Goal: Task Accomplishment & Management: Use online tool/utility

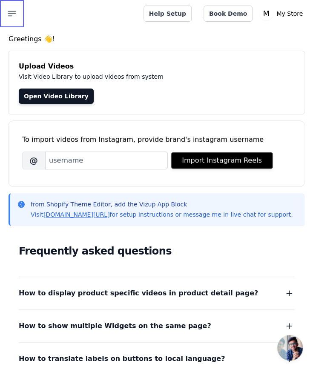
click at [6, 15] on button "Open sidebar" at bounding box center [12, 13] width 24 height 27
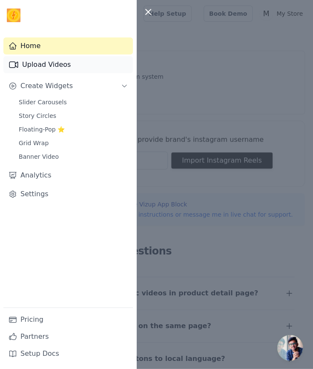
click at [31, 62] on link "Upload Videos" at bounding box center [67, 64] width 129 height 17
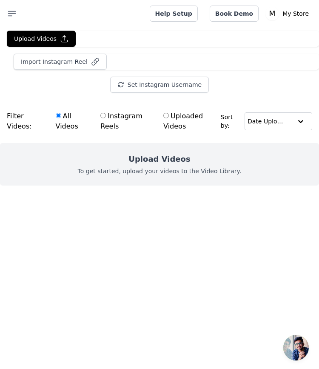
click at [125, 149] on div "Upload Videos To get started, upload your videos to the Video Library." at bounding box center [159, 164] width 319 height 43
click at [44, 37] on button "Upload Videos" at bounding box center [41, 39] width 69 height 16
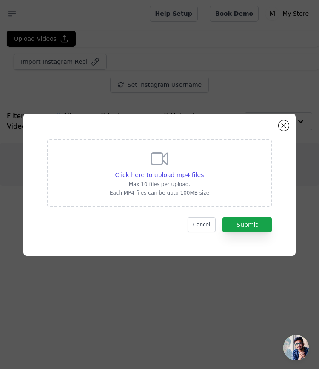
click at [205, 190] on div "Click here to upload mp4 files Max 10 files per upload. Each MP4 files can be u…" at bounding box center [159, 173] width 225 height 68
click at [204, 171] on input "Click here to upload mp4 files Max 10 files per upload. Each MP4 files can be u…" at bounding box center [204, 170] width 0 height 0
click at [158, 178] on span "Click here to upload mp4 files" at bounding box center [159, 175] width 89 height 7
click at [204, 171] on input "Click here to upload mp4 files Max 10 files per upload. Each MP4 files can be u…" at bounding box center [204, 170] width 0 height 0
type input "C:\fakepath\8cf651f17462434ca16a7ce37012f23d.mp4"
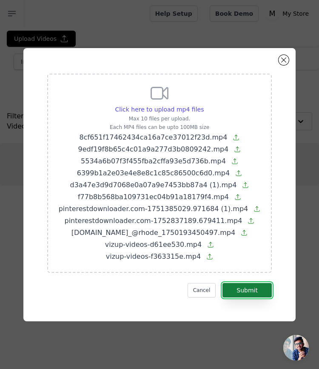
click at [244, 284] on button "Submit" at bounding box center [247, 290] width 49 height 14
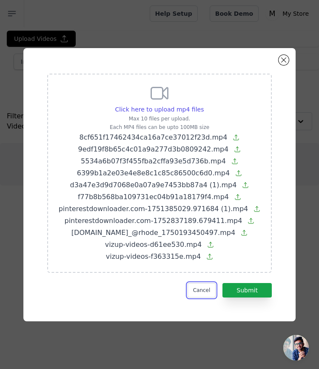
click at [210, 295] on button "Cancel" at bounding box center [202, 290] width 29 height 14
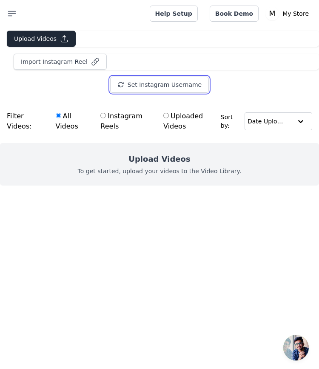
drag, startPoint x: 139, startPoint y: 86, endPoint x: 29, endPoint y: 35, distance: 121.0
click at [29, 35] on div "Upload Videos Import Instagram Reel Set Instagram Username Import Latest IG Ree…" at bounding box center [159, 62] width 319 height 62
click at [29, 35] on button "Upload Videos" at bounding box center [41, 39] width 69 height 16
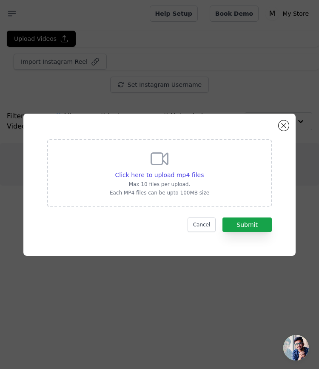
click at [161, 162] on icon at bounding box center [159, 159] width 20 height 20
click at [204, 170] on input "Click here to upload mp4 files Max 10 files per upload. Each MP4 files can be u…" at bounding box center [204, 170] width 0 height 0
click at [159, 175] on span "Click here to upload mp4 files" at bounding box center [159, 175] width 89 height 7
click at [204, 171] on input "Click here to upload mp4 files Max 10 files per upload. Each MP4 files can be u…" at bounding box center [204, 170] width 0 height 0
type input "C:\fakepath\8cf651f17462434ca16a7ce37012f23d.mp4"
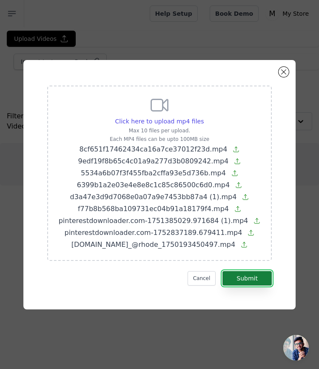
click at [247, 279] on button "Submit" at bounding box center [247, 278] width 49 height 14
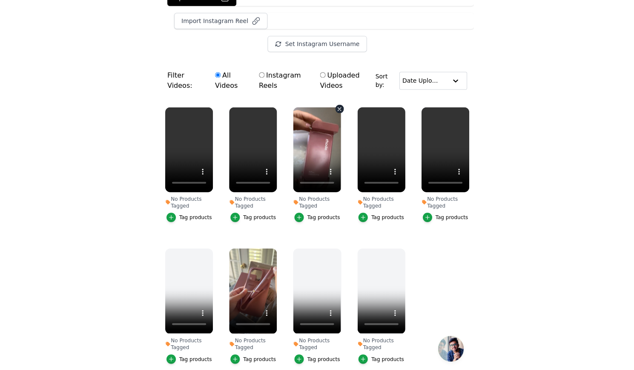
scroll to position [80, 0]
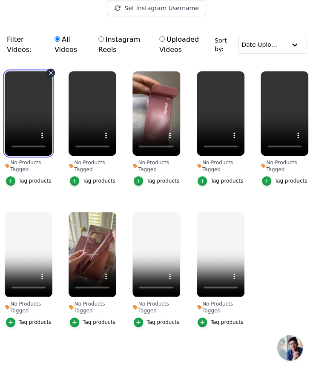
click at [24, 112] on video at bounding box center [29, 113] width 48 height 85
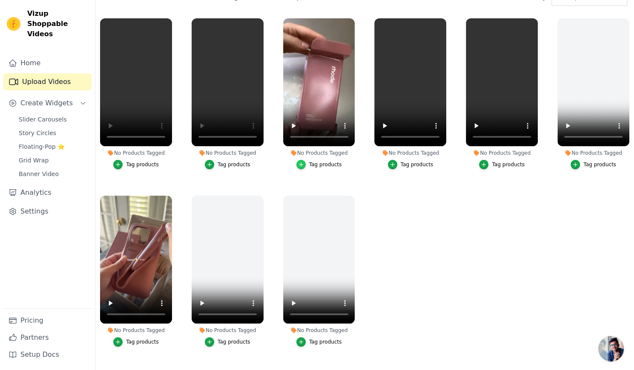
click at [296, 162] on div "button" at bounding box center [300, 164] width 9 height 9
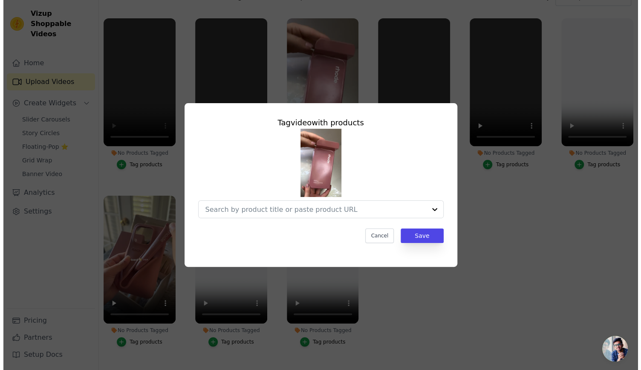
scroll to position [0, 0]
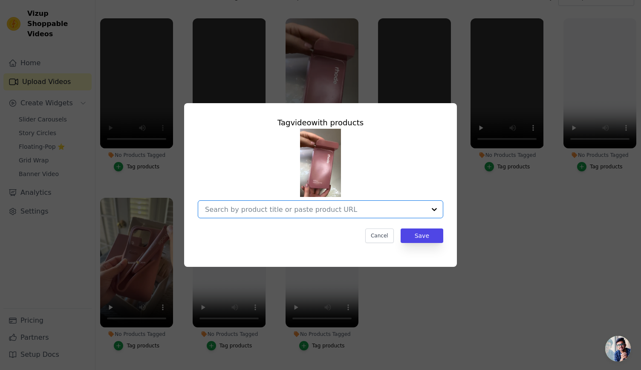
click at [319, 211] on input "No Products Tagged Tag video with products Option undefined, selected. Select i…" at bounding box center [315, 209] width 221 height 8
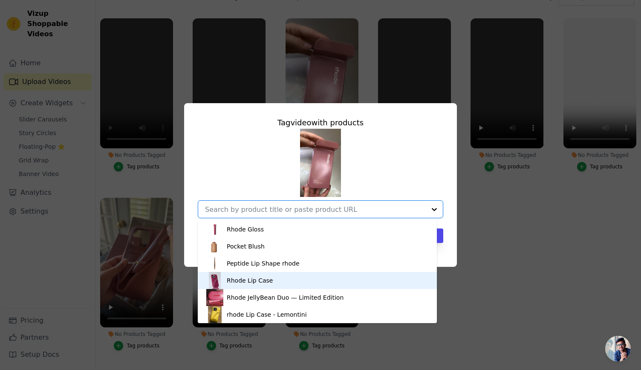
click at [279, 283] on div "Rhode Lip Case" at bounding box center [317, 280] width 222 height 17
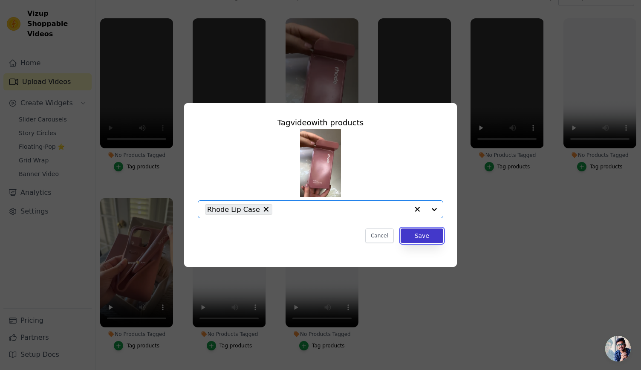
click at [319, 239] on button "Save" at bounding box center [421, 235] width 43 height 14
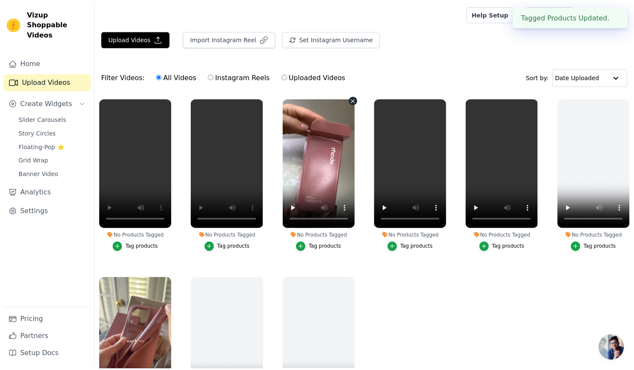
scroll to position [80, 0]
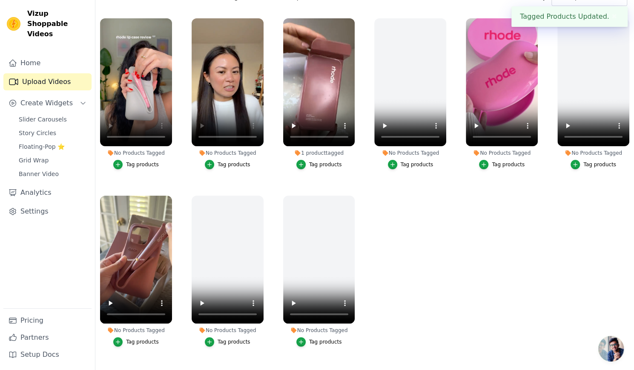
click at [307, 162] on button "Tag products" at bounding box center [319, 164] width 46 height 9
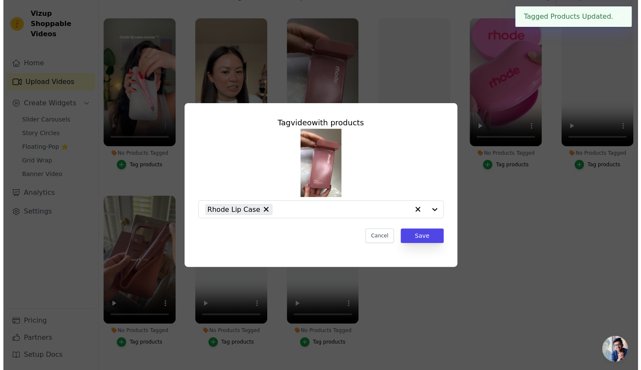
scroll to position [0, 0]
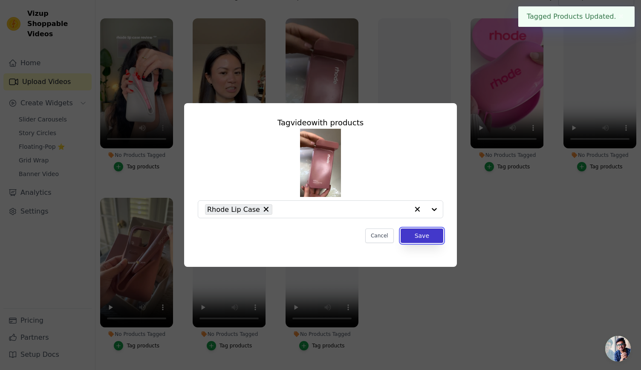
click at [319, 235] on button "Save" at bounding box center [421, 235] width 43 height 14
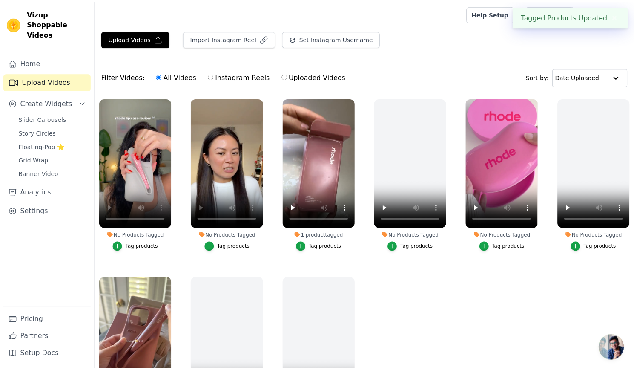
scroll to position [80, 0]
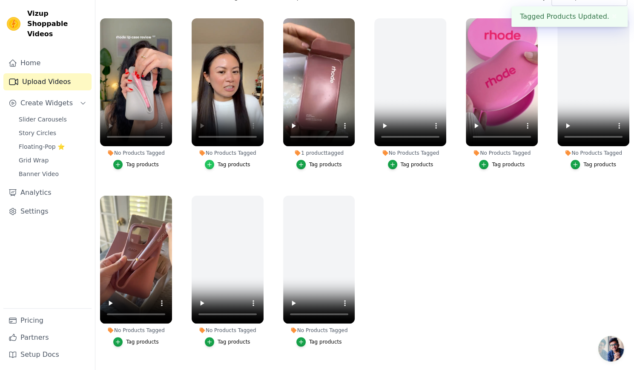
click at [214, 161] on div "button" at bounding box center [209, 164] width 9 height 9
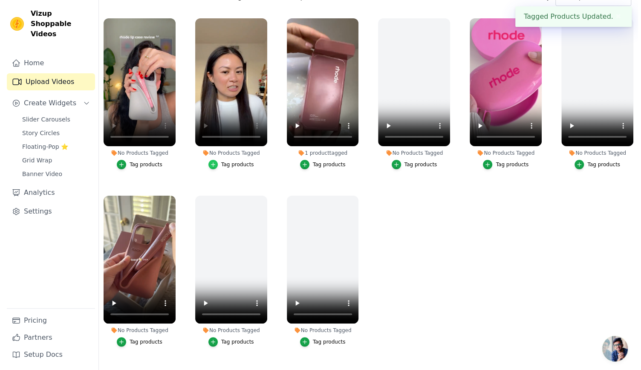
scroll to position [0, 0]
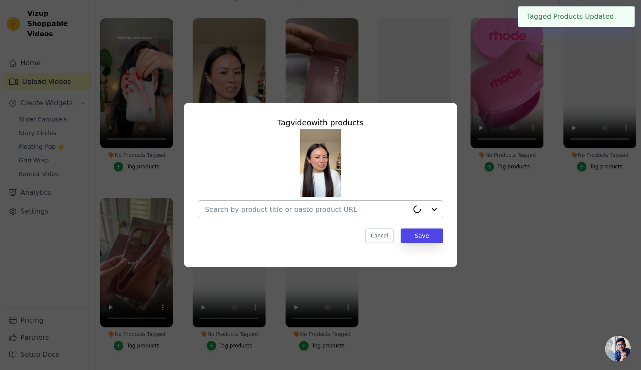
click at [319, 210] on input "No Products Tagged Tag video with products Cancel Save Tag products" at bounding box center [307, 209] width 204 height 8
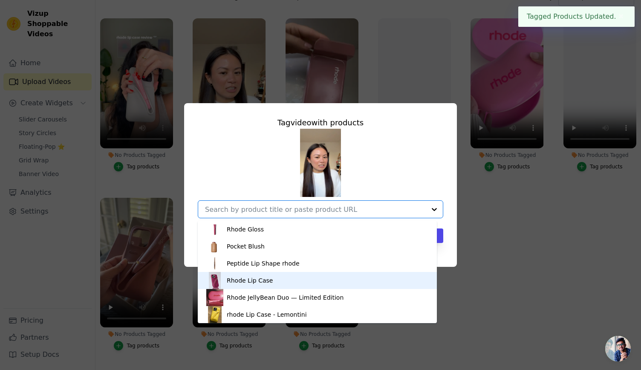
click at [289, 284] on div "Rhode Lip Case" at bounding box center [317, 280] width 222 height 17
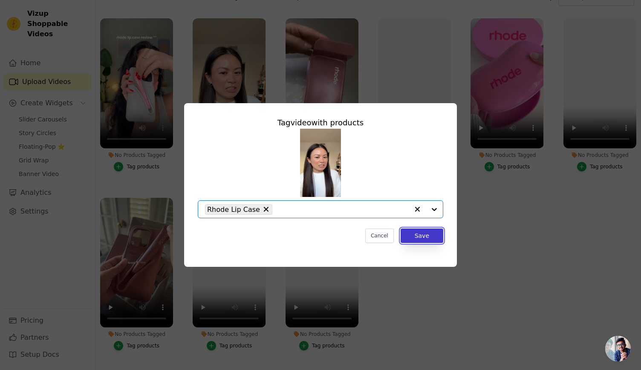
click at [319, 233] on button "Save" at bounding box center [421, 235] width 43 height 14
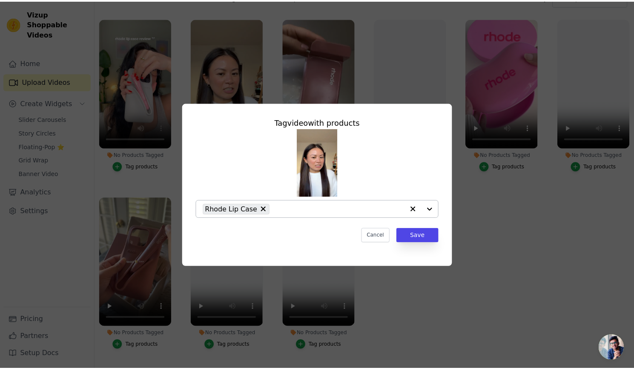
scroll to position [80, 0]
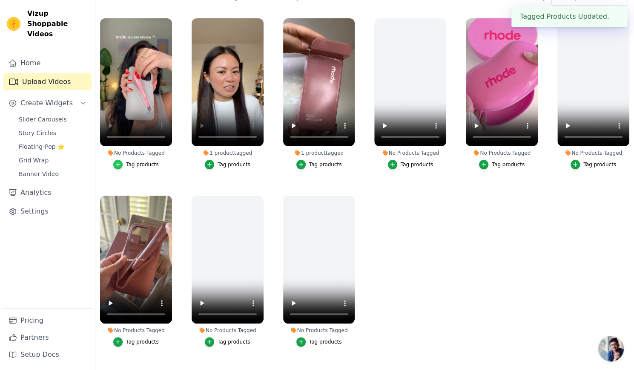
click at [123, 160] on div "button" at bounding box center [117, 164] width 9 height 9
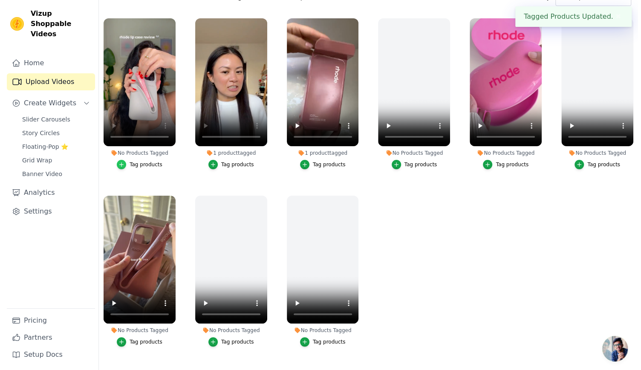
scroll to position [0, 0]
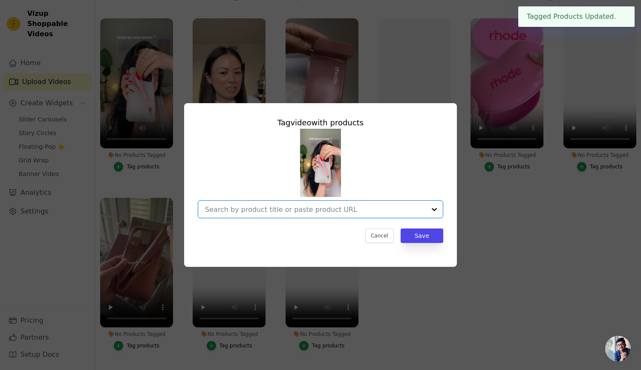
click at [319, 206] on input "No Products Tagged Tag video with products Option undefined, selected. Select i…" at bounding box center [315, 209] width 221 height 8
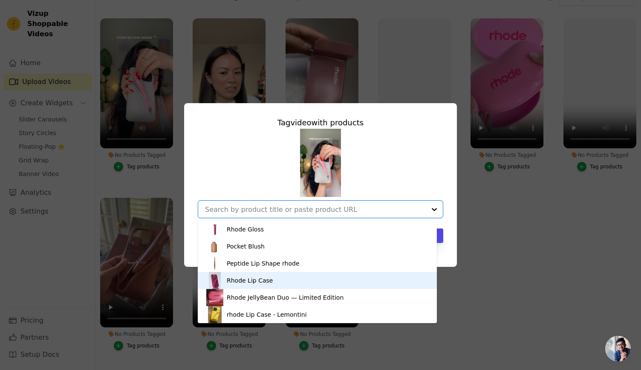
click at [296, 285] on div "Rhode Lip Case" at bounding box center [317, 280] width 222 height 17
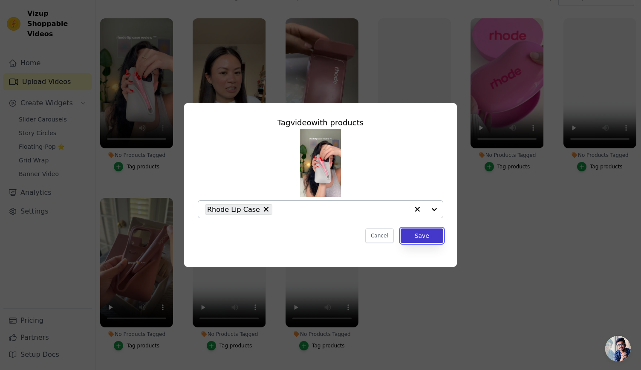
click at [319, 236] on button "Save" at bounding box center [421, 235] width 43 height 14
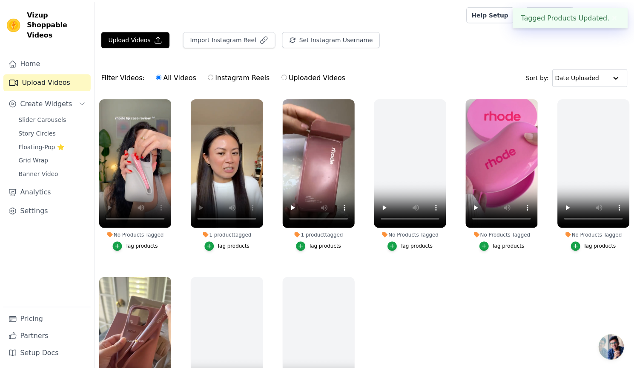
scroll to position [80, 0]
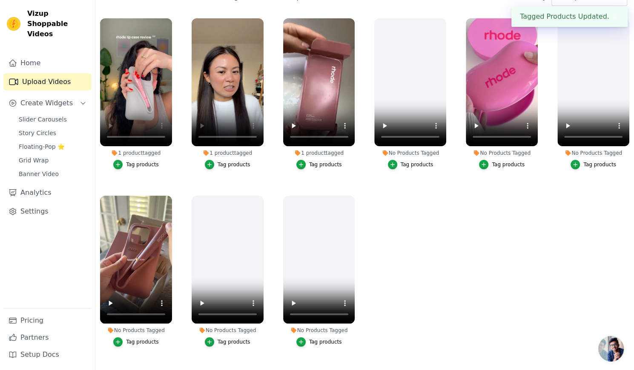
click at [138, 338] on div "Tag products" at bounding box center [142, 341] width 33 height 7
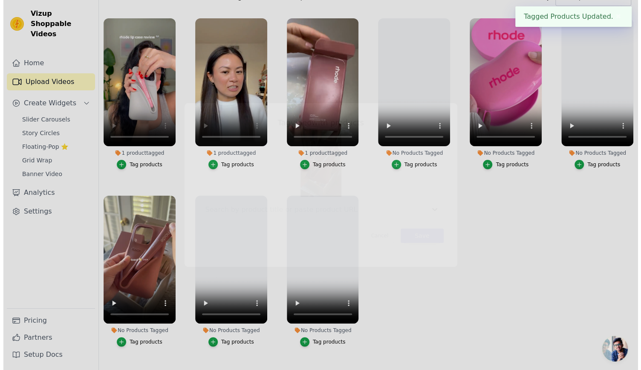
scroll to position [0, 0]
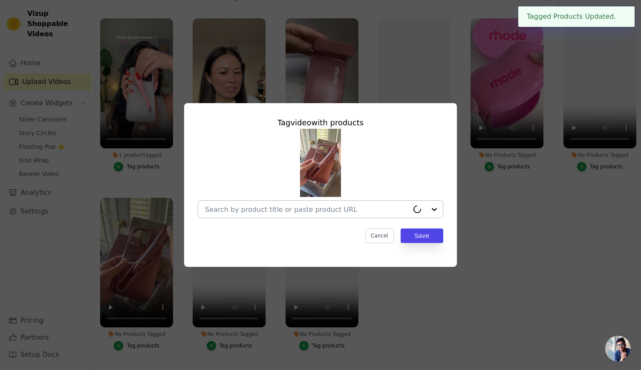
click at [319, 208] on input "No Products Tagged Tag video with products Cancel Save Tag products" at bounding box center [307, 209] width 204 height 8
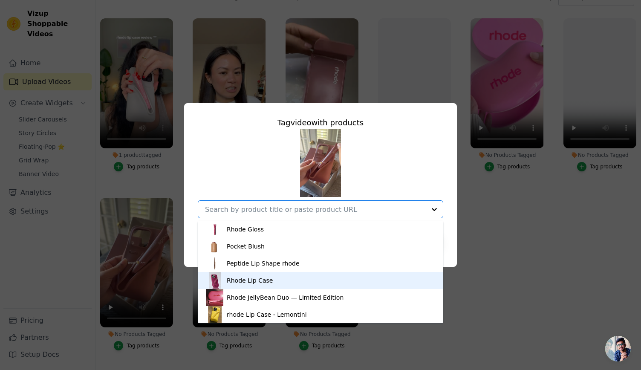
click at [267, 282] on div "Rhode Lip Case" at bounding box center [320, 280] width 228 height 17
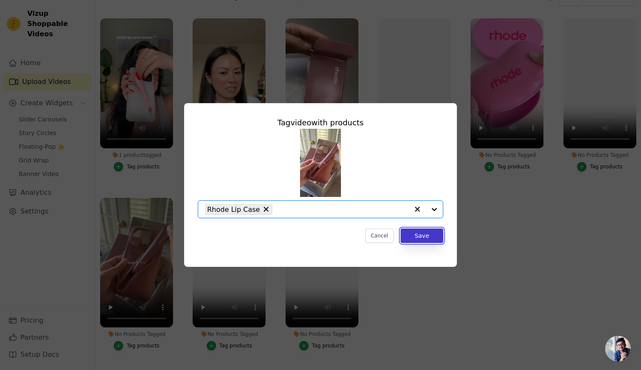
click at [319, 234] on button "Save" at bounding box center [421, 235] width 43 height 14
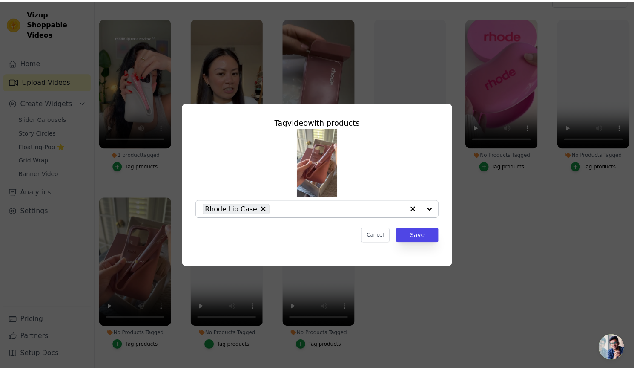
scroll to position [80, 0]
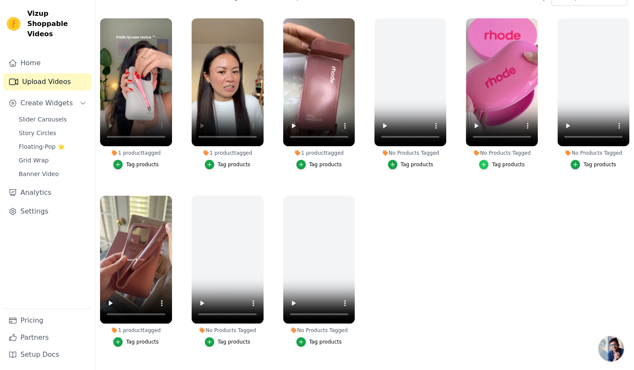
click at [319, 164] on icon "button" at bounding box center [484, 164] width 6 height 6
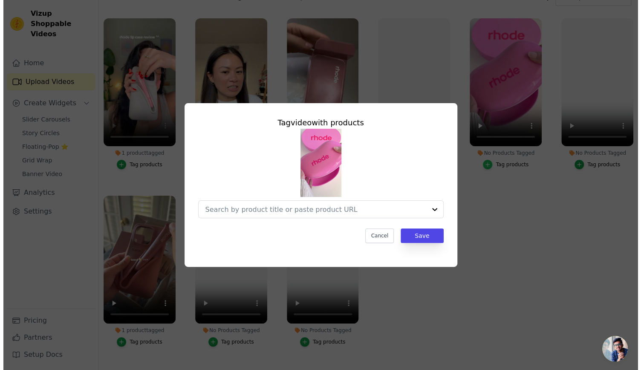
scroll to position [0, 0]
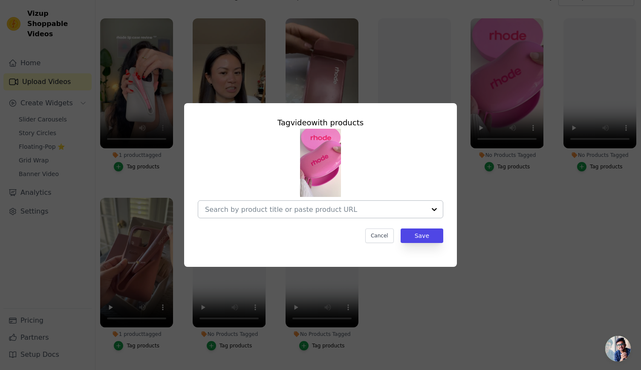
click at [319, 208] on input "No Products Tagged Tag video with products Cancel Save Tag products" at bounding box center [315, 209] width 221 height 8
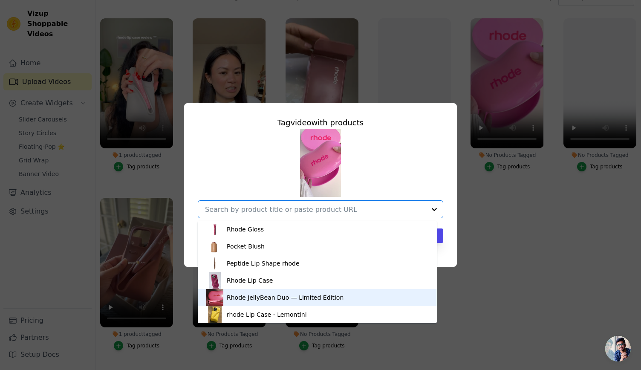
click at [253, 305] on div "Rhode JellyBean Duo — Limited Edition" at bounding box center [317, 297] width 222 height 17
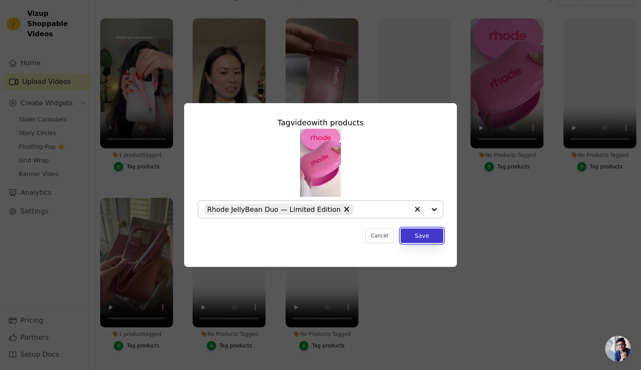
click at [319, 236] on button "Save" at bounding box center [421, 235] width 43 height 14
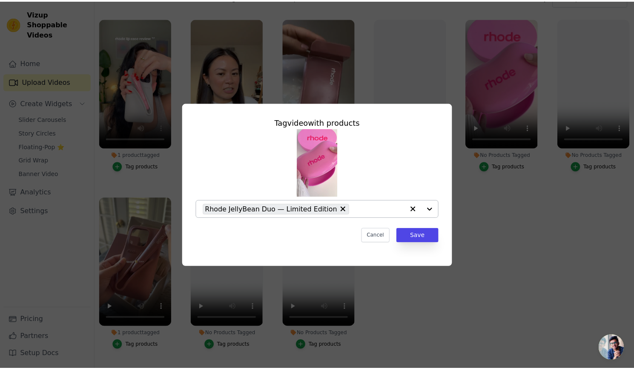
scroll to position [80, 0]
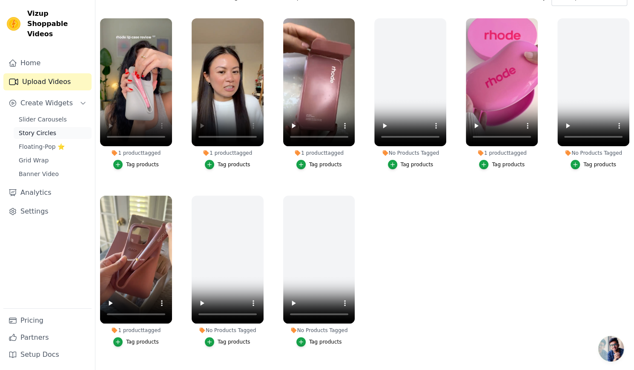
click at [56, 127] on link "Story Circles" at bounding box center [53, 133] width 78 height 12
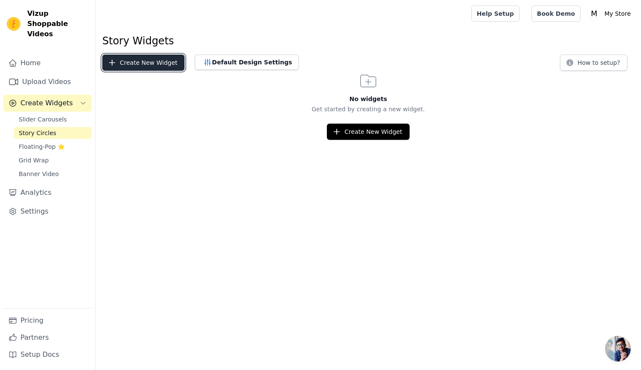
click at [152, 63] on button "Create New Widget" at bounding box center [143, 63] width 82 height 16
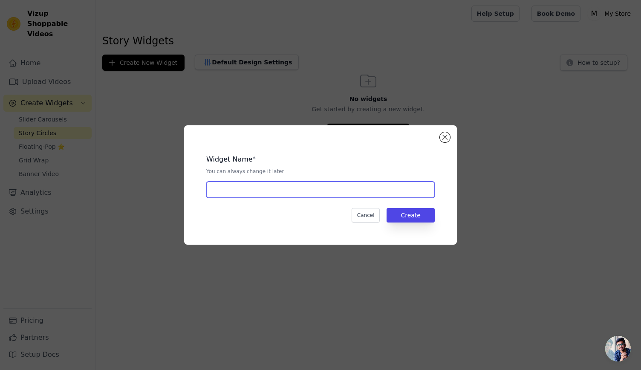
click at [285, 192] on input "text" at bounding box center [320, 189] width 228 height 16
type input "Stories"
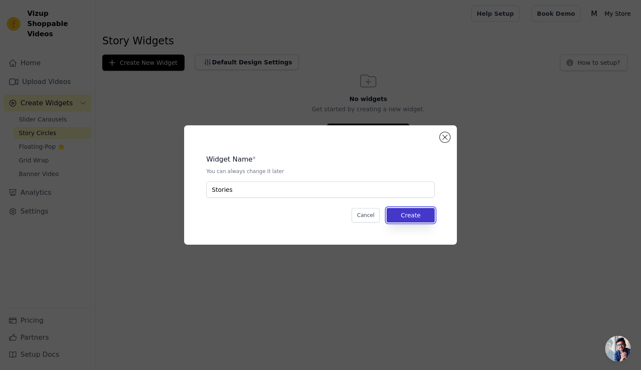
click at [319, 209] on button "Create" at bounding box center [410, 215] width 48 height 14
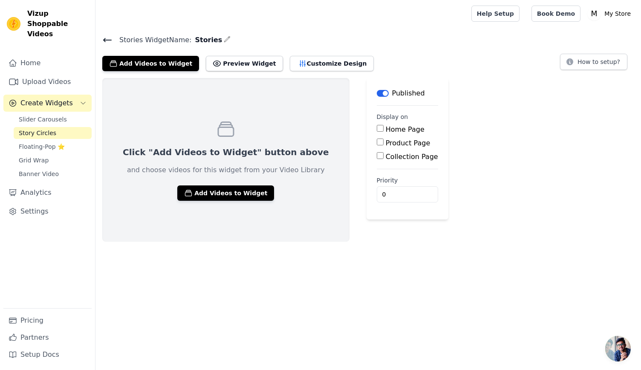
click at [319, 142] on label "Product Page" at bounding box center [407, 143] width 45 height 8
click at [319, 142] on input "Product Page" at bounding box center [380, 141] width 7 height 7
checkbox input "true"
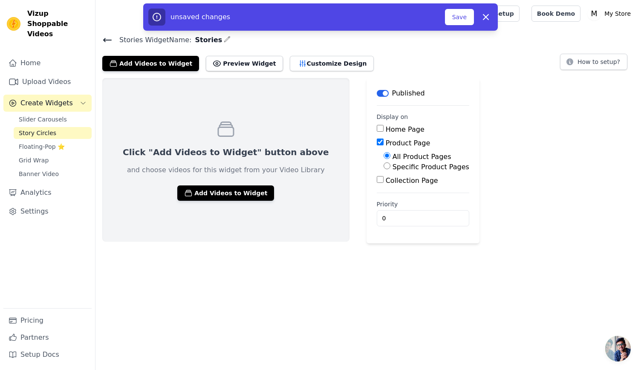
click at [319, 166] on label "Specific Product Pages" at bounding box center [430, 167] width 77 height 8
click at [319, 166] on input "Specific Product Pages" at bounding box center [386, 165] width 7 height 7
radio input "true"
click at [319, 187] on button "Select Products" at bounding box center [411, 186] width 57 height 14
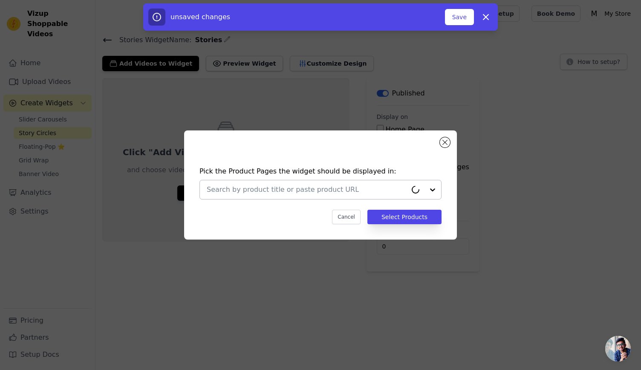
click at [319, 192] on input "text" at bounding box center [307, 189] width 200 height 10
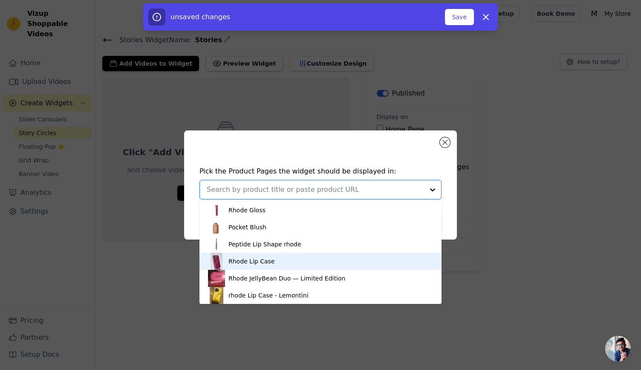
click at [279, 267] on div "Rhode Lip Case" at bounding box center [320, 261] width 225 height 17
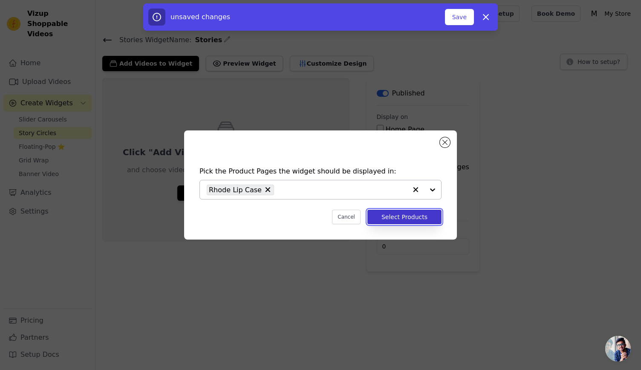
click at [319, 213] on button "Select Products" at bounding box center [404, 217] width 74 height 14
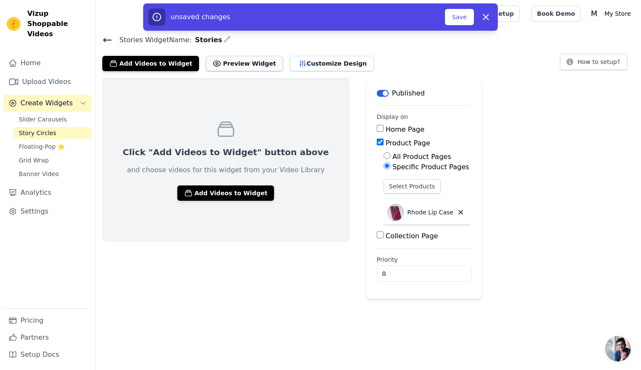
click at [249, 62] on button "Preview Widget" at bounding box center [244, 63] width 77 height 15
click at [222, 194] on button "Add Videos to Widget" at bounding box center [225, 192] width 97 height 15
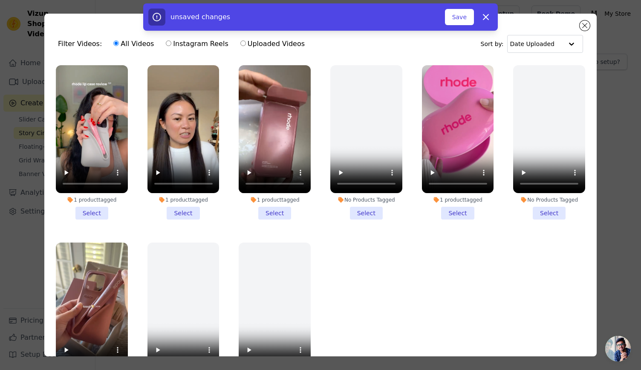
click at [97, 213] on li "1 product tagged Select" at bounding box center [92, 142] width 72 height 154
click at [0, 0] on input "1 product tagged Select" at bounding box center [0, 0] width 0 height 0
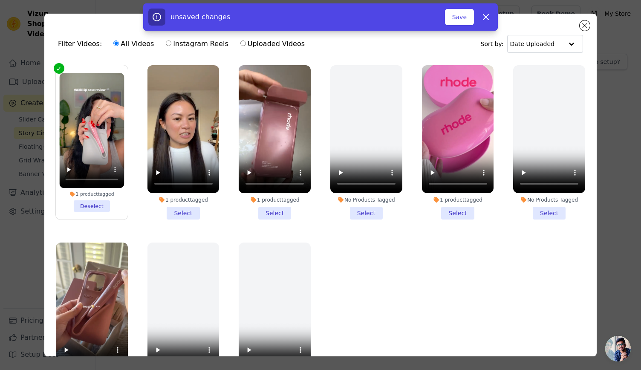
click at [182, 209] on li "1 product tagged Select" at bounding box center [183, 142] width 72 height 154
click at [0, 0] on input "1 product tagged Select" at bounding box center [0, 0] width 0 height 0
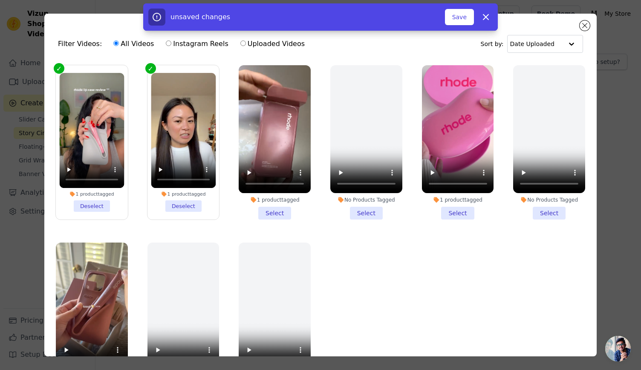
click at [273, 210] on li "1 product tagged Select" at bounding box center [275, 142] width 72 height 154
click at [0, 0] on input "1 product tagged Select" at bounding box center [0, 0] width 0 height 0
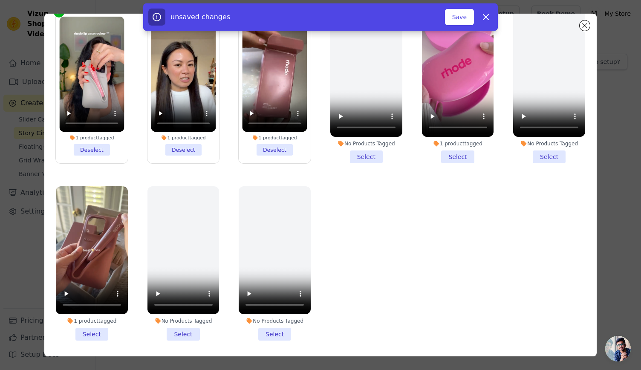
scroll to position [74, 0]
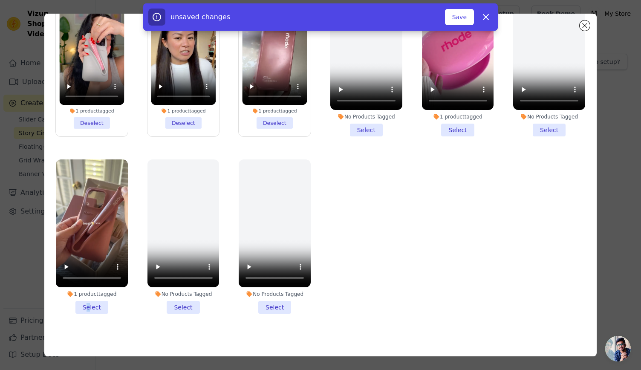
click at [88, 299] on li "1 product tagged Select" at bounding box center [92, 236] width 72 height 154
click at [319, 15] on button "Save" at bounding box center [459, 17] width 29 height 16
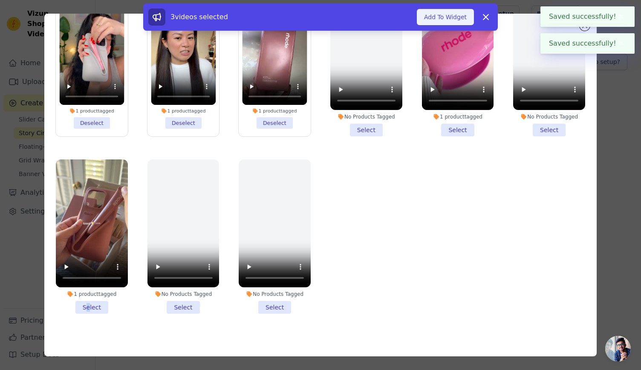
click at [319, 21] on button "Add To Widget" at bounding box center [445, 17] width 57 height 16
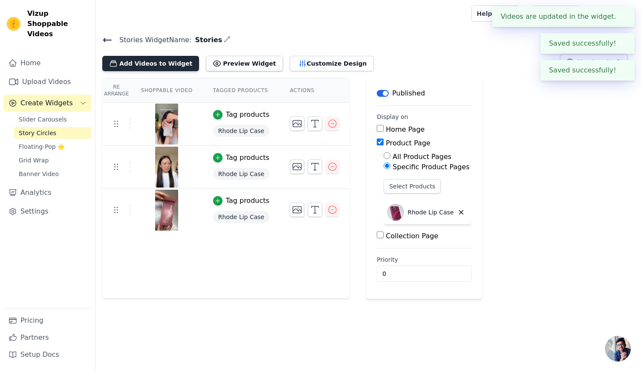
click at [158, 67] on button "Add Videos to Widget" at bounding box center [150, 63] width 97 height 15
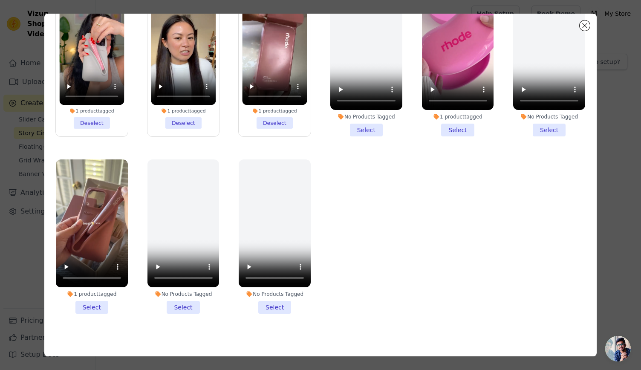
click at [90, 294] on li "1 product tagged Select" at bounding box center [92, 236] width 72 height 154
click at [0, 0] on input "1 product tagged Select" at bounding box center [0, 0] width 0 height 0
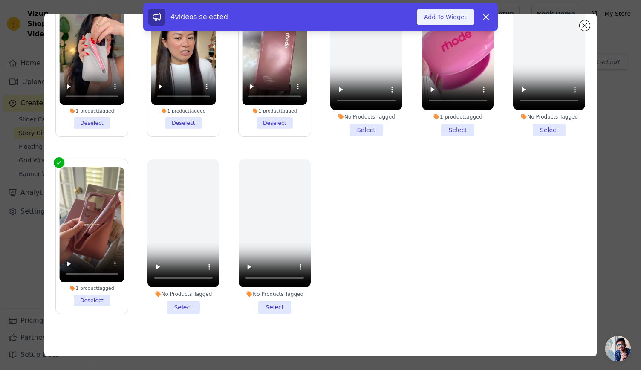
click at [319, 13] on button "Add To Widget" at bounding box center [445, 17] width 57 height 16
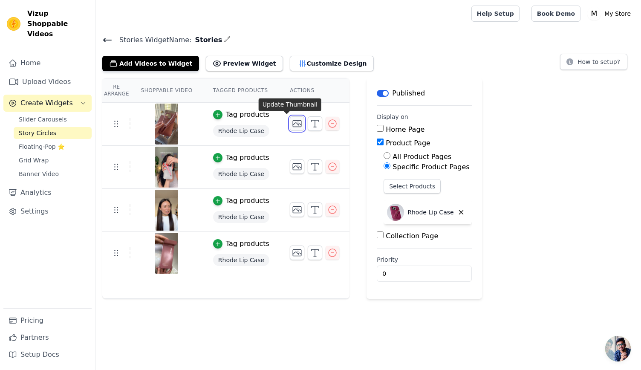
click at [292, 124] on icon "button" at bounding box center [297, 123] width 10 height 10
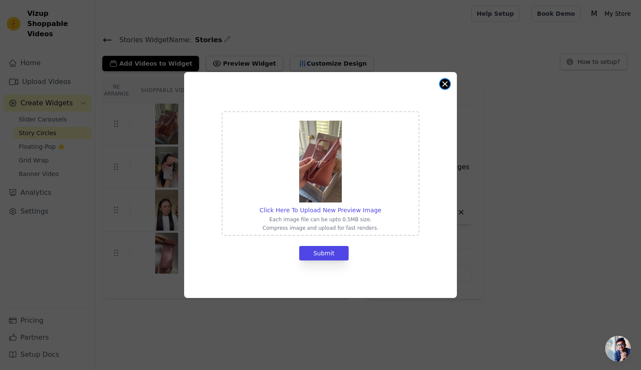
click at [319, 81] on button "Close modal" at bounding box center [445, 84] width 10 height 10
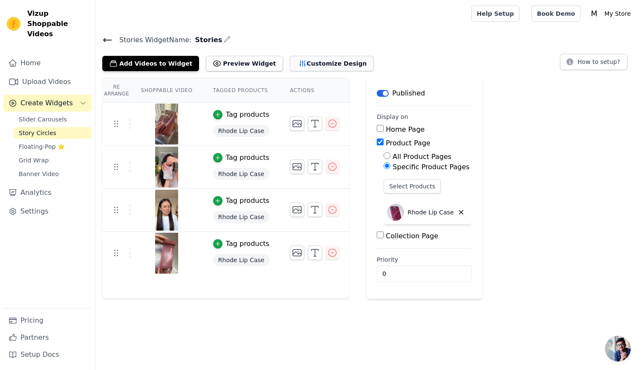
click at [310, 67] on button "Customize Design" at bounding box center [332, 63] width 84 height 15
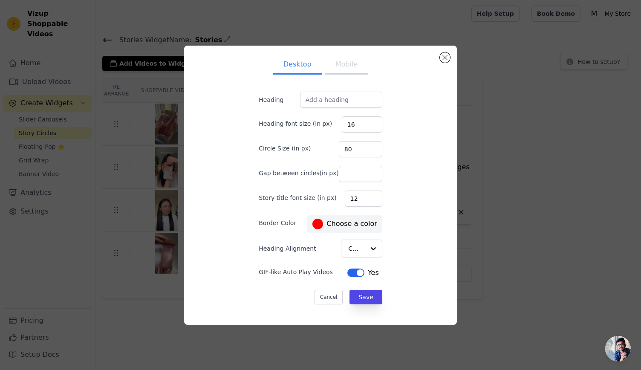
click at [319, 222] on label "#ff0000 Choose a color" at bounding box center [344, 223] width 64 height 11
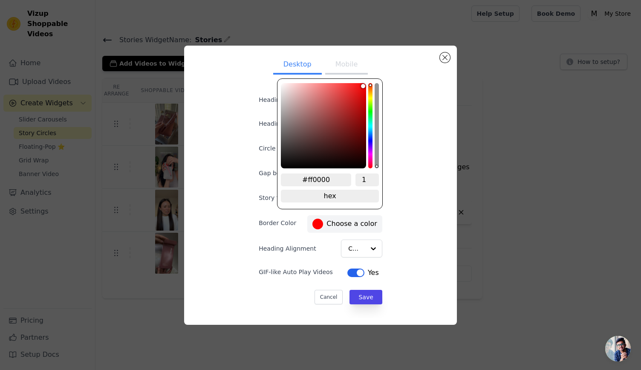
click at [318, 174] on input "#ff0000" at bounding box center [316, 179] width 70 height 13
paste input "21.99"
type input "21.99"
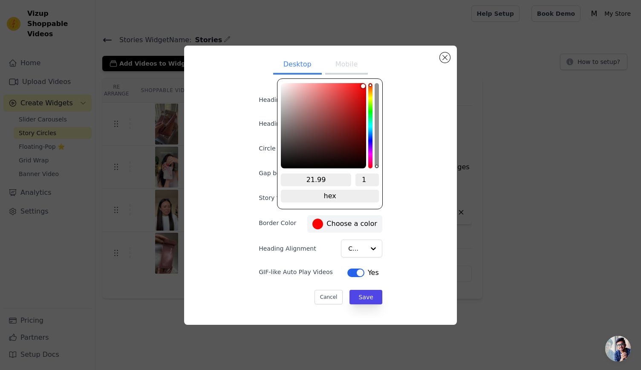
type input "#040202"
click at [319, 167] on div "color picker" at bounding box center [323, 125] width 85 height 85
click at [319, 167] on div "brightness channel" at bounding box center [324, 125] width 4 height 83
type input "#040202"
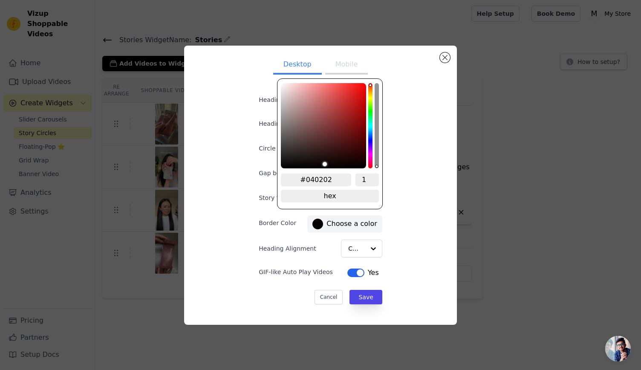
click at [319, 178] on input "#040202" at bounding box center [316, 179] width 70 height 13
paste input "9F2C4E"
type input "#9f2c4e"
type input "#9F2C4E"
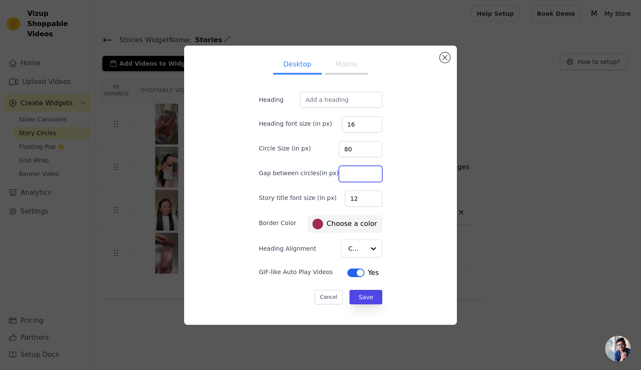
click at [319, 171] on div "Desktop Mobile Heading Heading font size (in px) 16 Circle Size (in px) 80 Gap …" at bounding box center [320, 184] width 259 height 265
click at [319, 251] on div at bounding box center [372, 248] width 17 height 17
click at [319, 249] on div at bounding box center [372, 248] width 17 height 17
click at [319, 207] on div "Desktop Mobile Heading Heading font size (in px) 16 Circle Size (in px) 80 Gap …" at bounding box center [320, 184] width 259 height 265
click at [319, 66] on button "Mobile" at bounding box center [346, 65] width 43 height 19
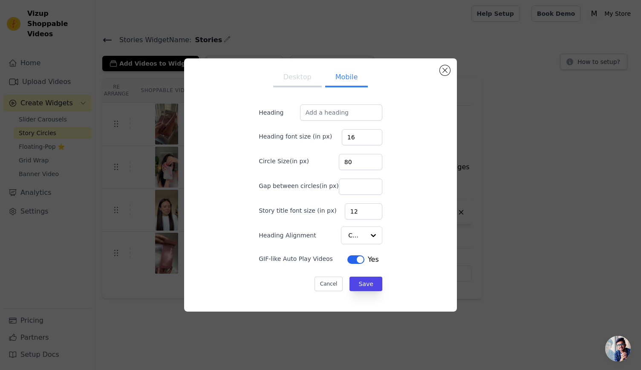
click at [295, 77] on button "Desktop" at bounding box center [297, 78] width 49 height 19
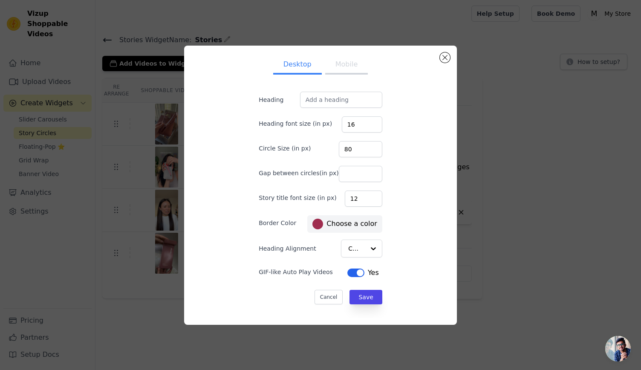
click at [319, 71] on button "Mobile" at bounding box center [346, 65] width 43 height 19
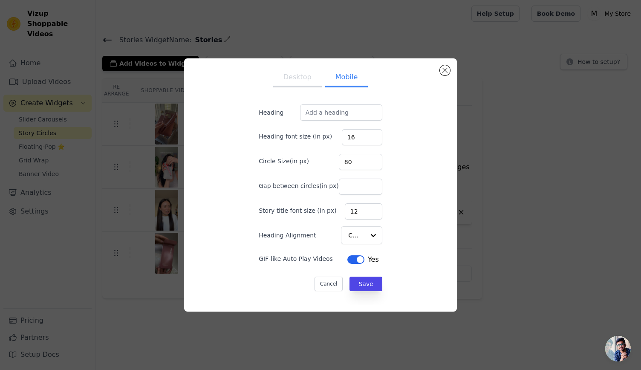
click at [297, 94] on div "Desktop Mobile Heading Heading font size (in px) 16 Circle Size(in px) 80 Gap b…" at bounding box center [320, 184] width 151 height 239
click at [308, 71] on button "Desktop" at bounding box center [297, 78] width 49 height 19
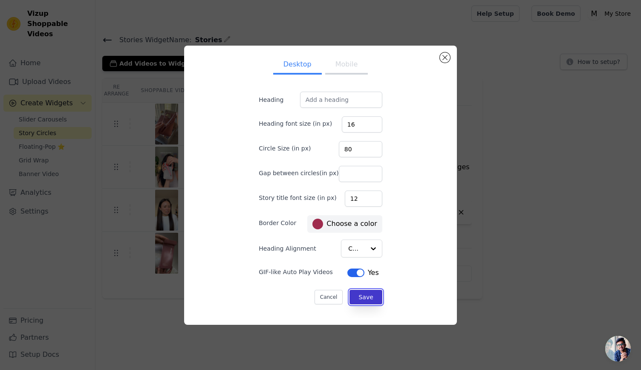
click at [319, 295] on button "Save" at bounding box center [365, 297] width 32 height 14
